Goal: Information Seeking & Learning: Learn about a topic

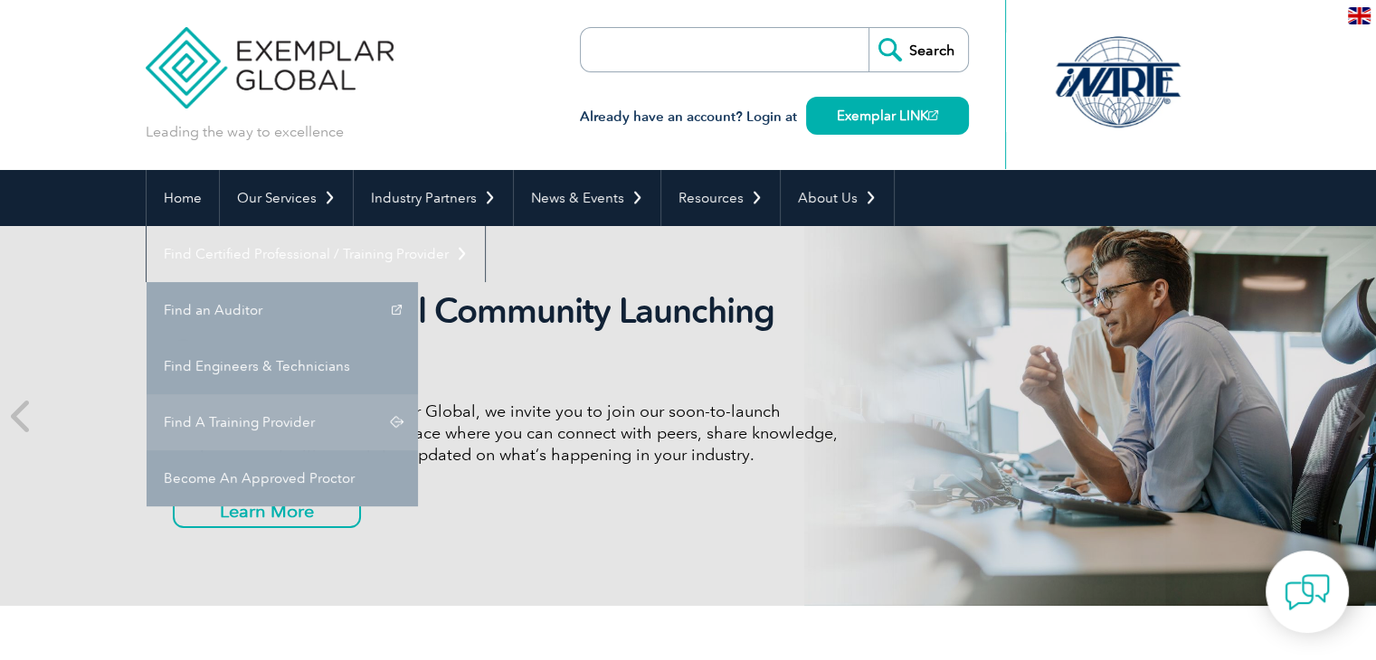
click at [418, 394] on link "Find A Training Provider" at bounding box center [282, 422] width 271 height 56
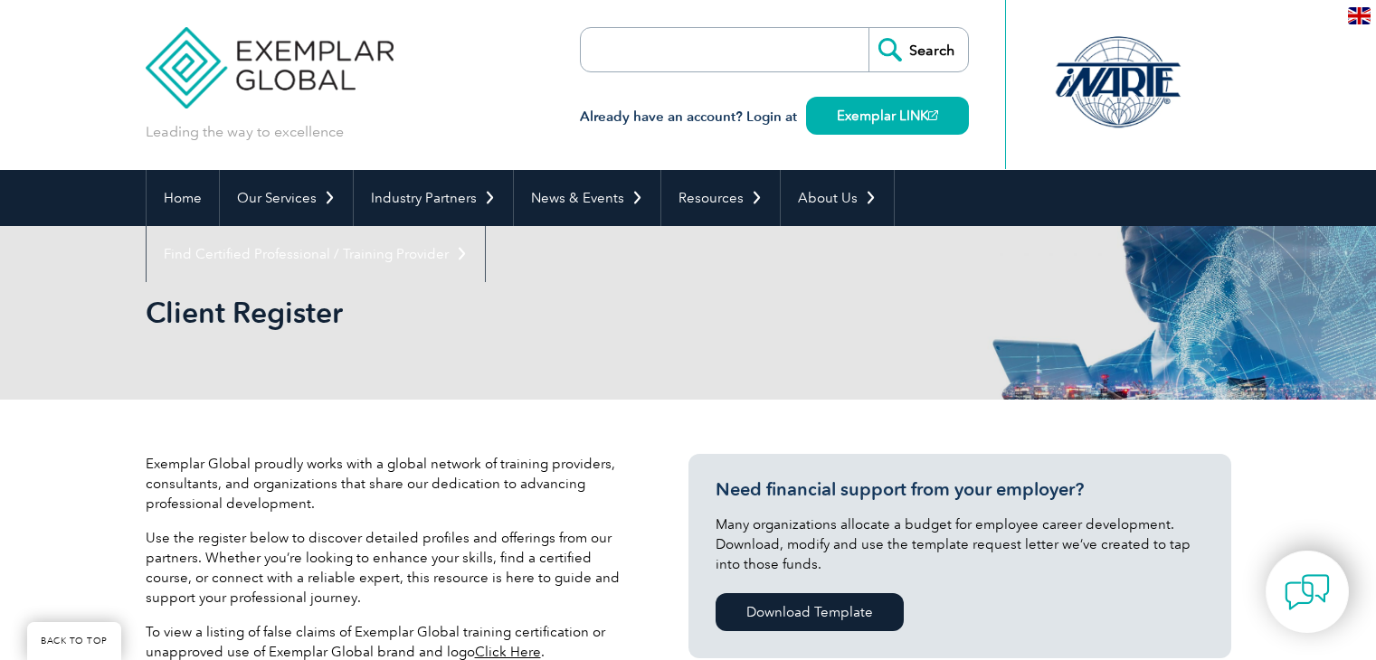
scroll to position [716, 0]
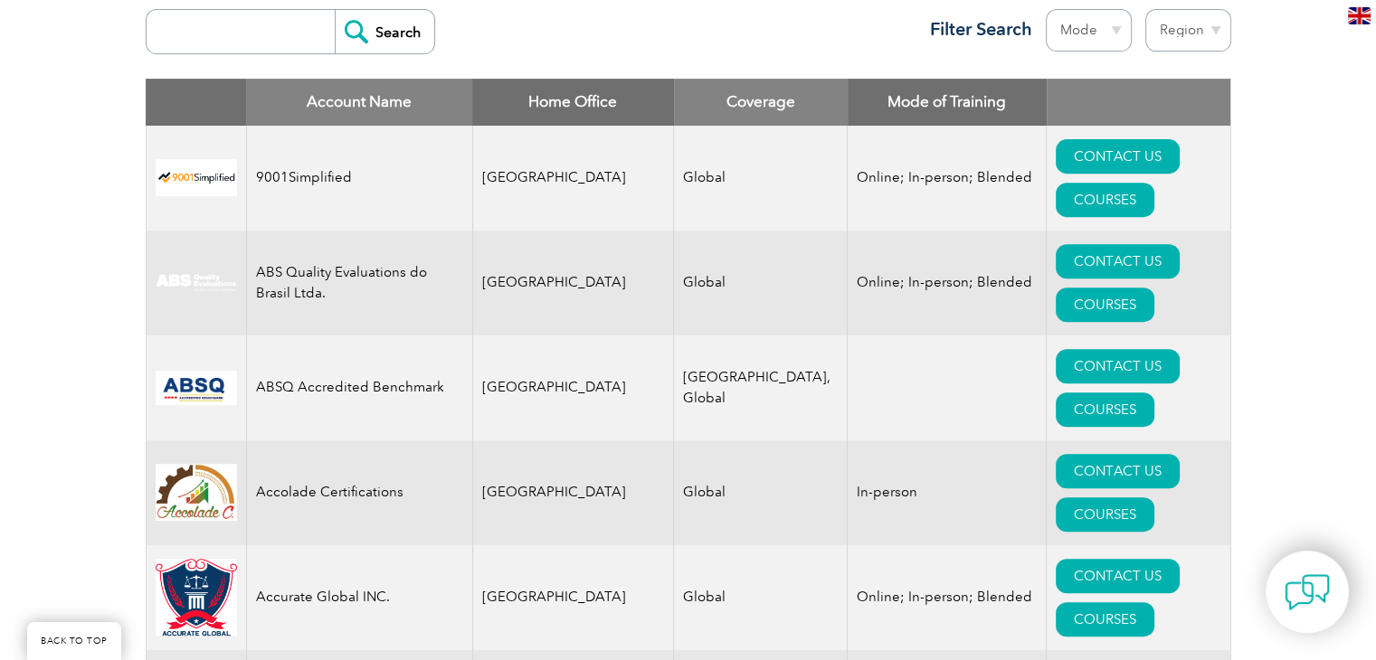
click at [206, 69] on div "Search Region [GEOGRAPHIC_DATA] [GEOGRAPHIC_DATA] [GEOGRAPHIC_DATA] [GEOGRAPHIC…" at bounding box center [688, 39] width 1085 height 79
click at [210, 47] on input "search" at bounding box center [245, 31] width 179 height 43
type input "biqs"
click at [335, 43] on input "Search" at bounding box center [384, 31] width 99 height 43
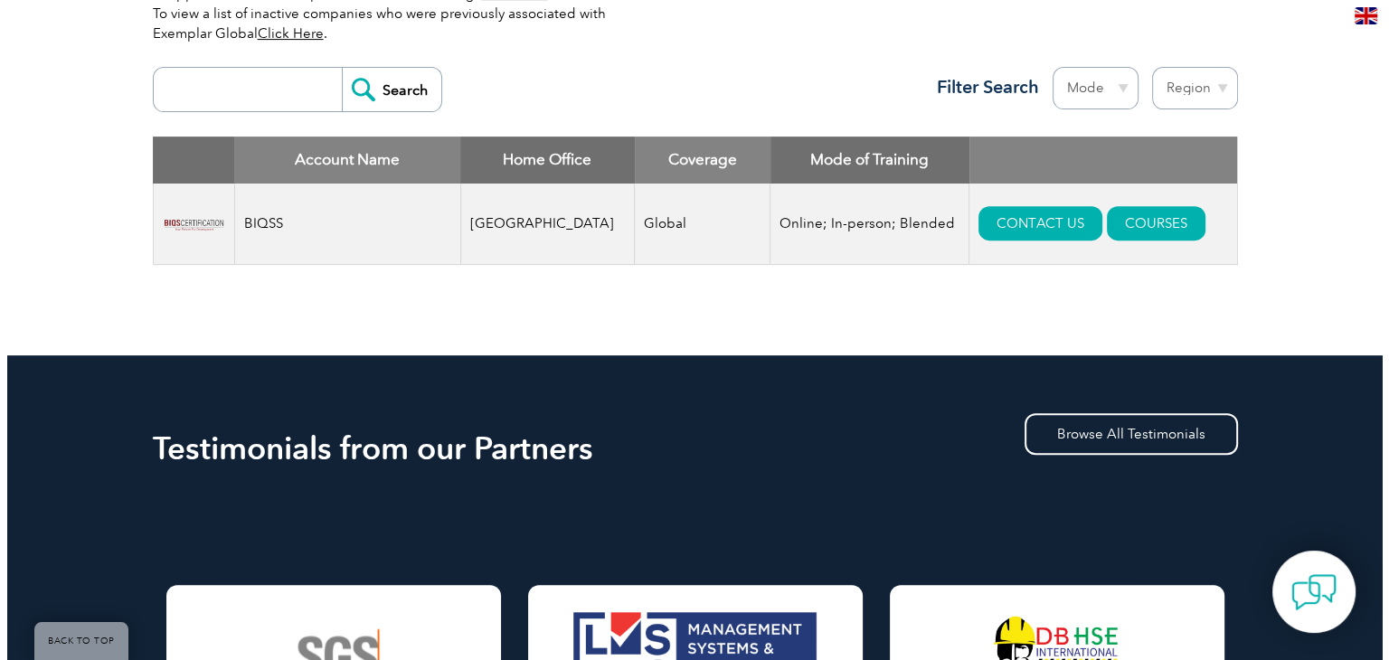
scroll to position [669, 0]
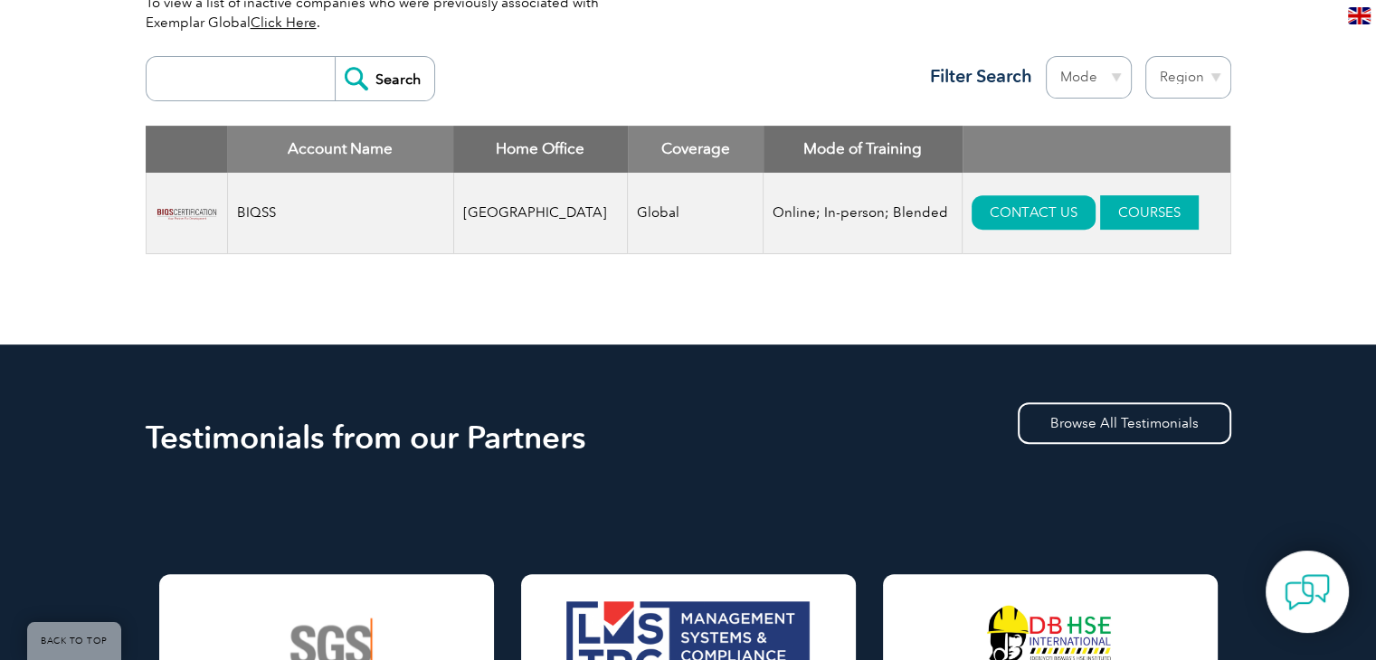
click at [1144, 213] on link "COURSES" at bounding box center [1149, 212] width 99 height 34
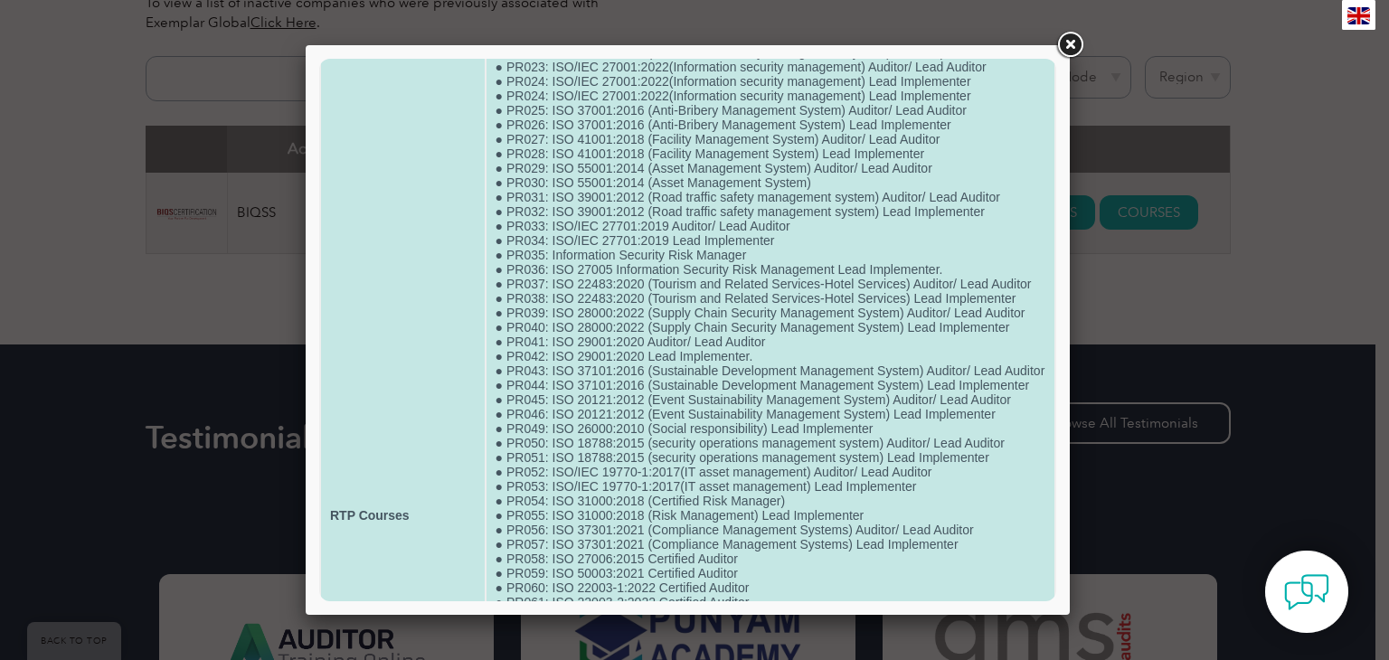
scroll to position [0, 0]
